Goal: Navigation & Orientation: Find specific page/section

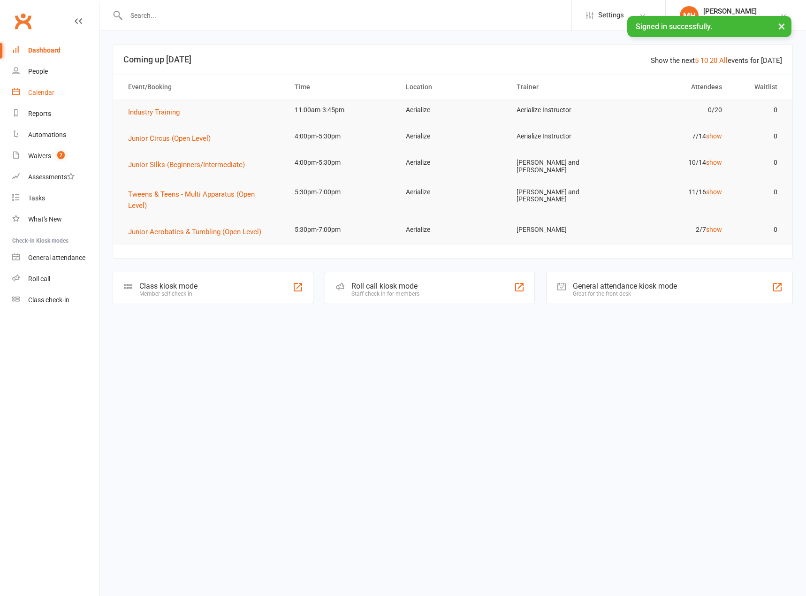
click at [41, 88] on link "Calendar" at bounding box center [55, 92] width 87 height 21
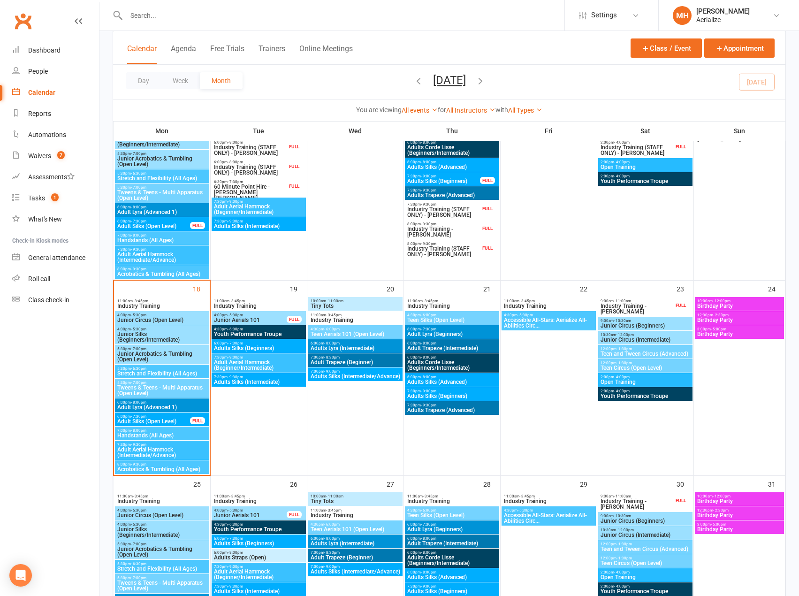
scroll to position [703, 0]
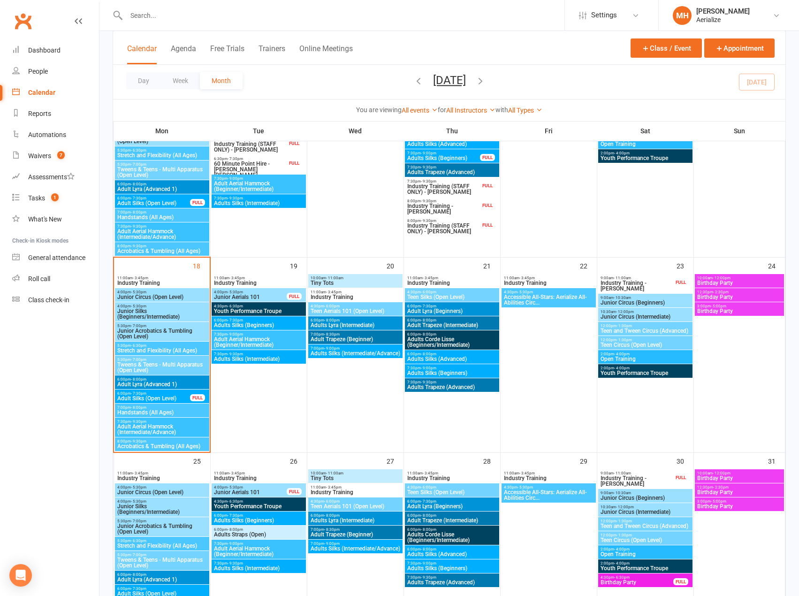
click at [439, 323] on span "Adult Trapeze (Intermediate)" at bounding box center [452, 325] width 91 height 6
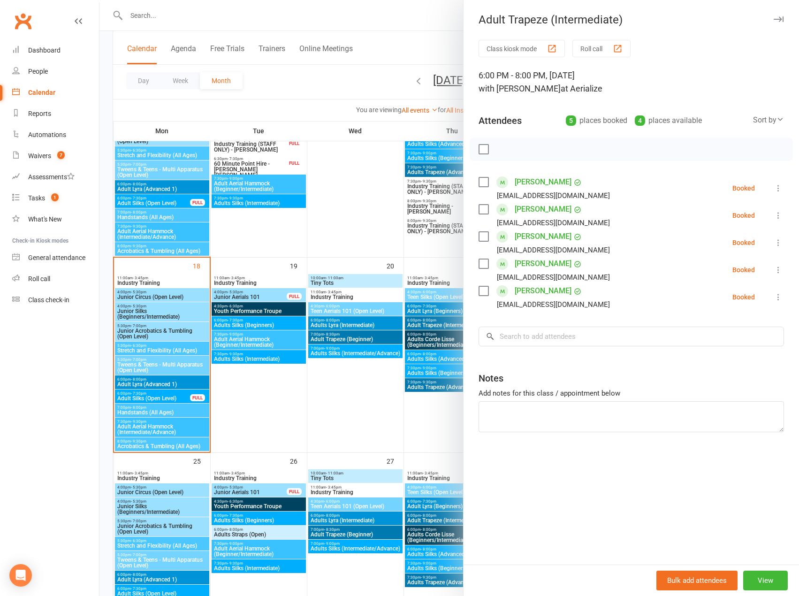
click at [347, 397] on div at bounding box center [448, 298] width 699 height 596
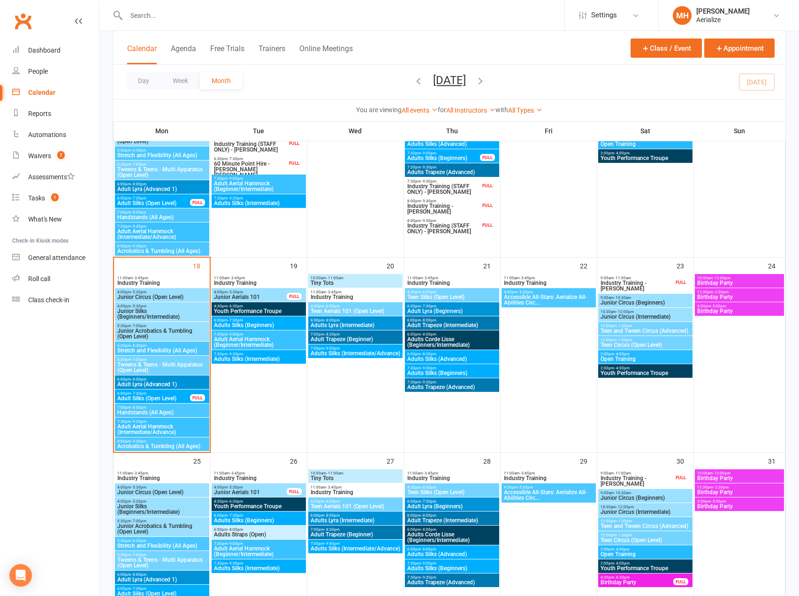
click at [417, 387] on span "Adults Trapeze (Advanced)" at bounding box center [452, 387] width 91 height 6
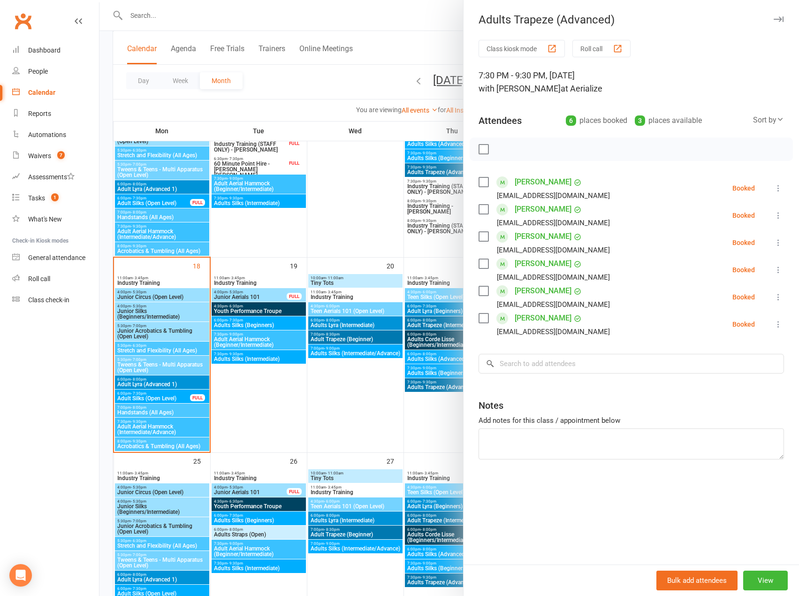
click at [353, 396] on div at bounding box center [448, 298] width 699 height 596
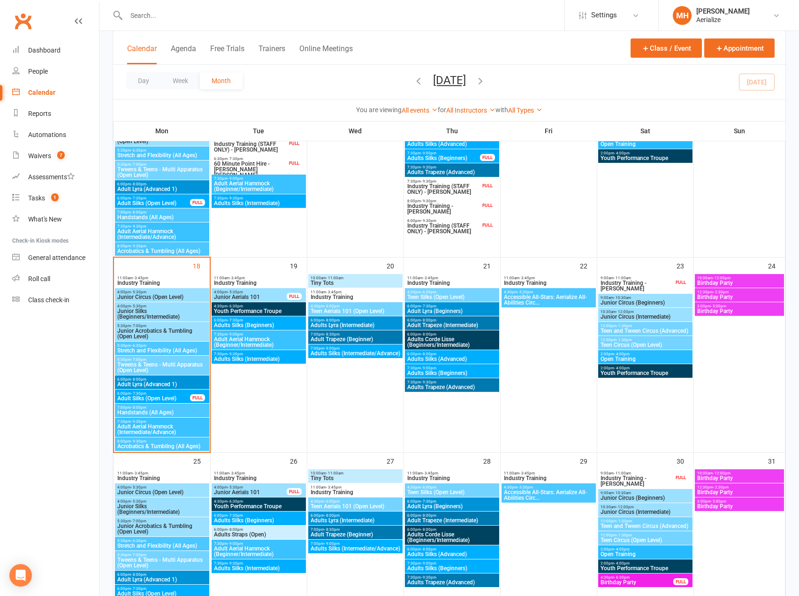
click at [346, 339] on span "Adult Trapeze (Beginner)" at bounding box center [355, 339] width 91 height 6
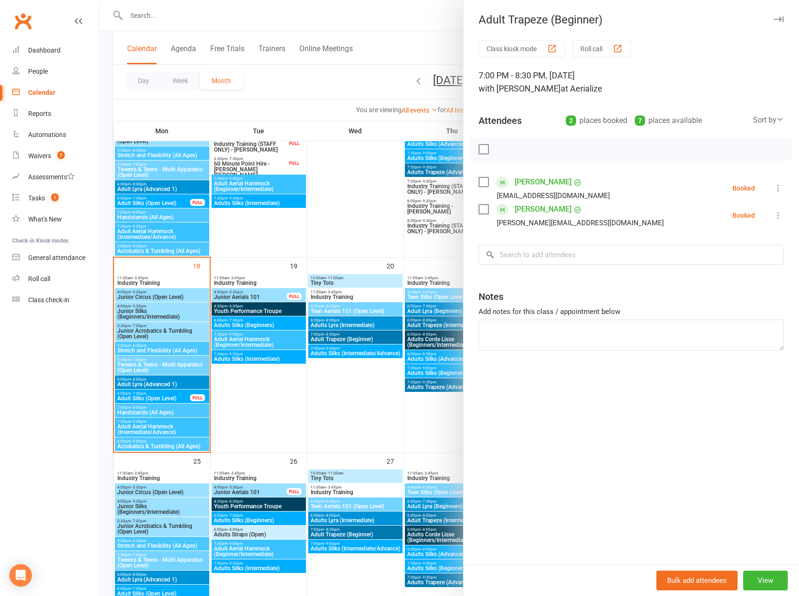
click at [354, 402] on div at bounding box center [448, 298] width 699 height 596
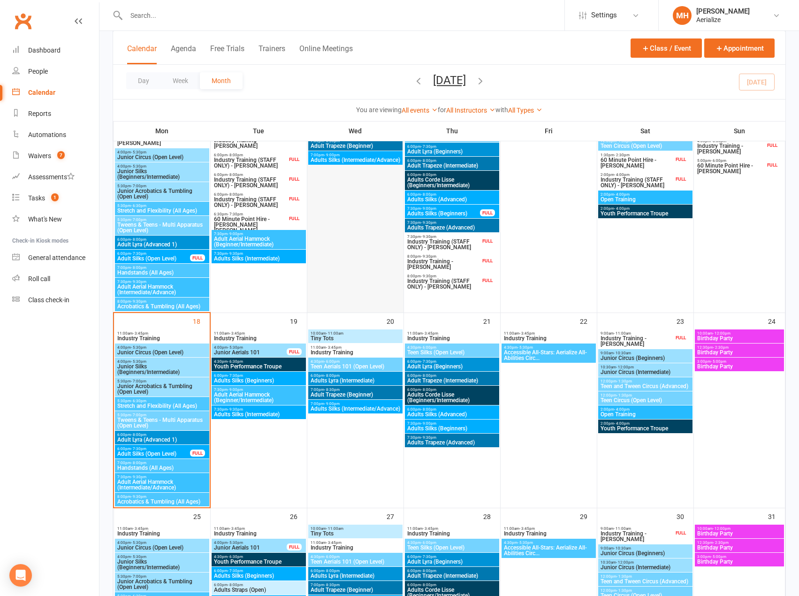
scroll to position [657, 0]
